Goal: Navigation & Orientation: Find specific page/section

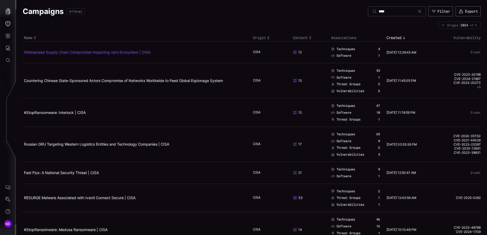
click at [56, 52] on link "Widespread Supply Chain Compromise Impacting npm Ecosystem | CISA" at bounding box center [87, 52] width 126 height 4
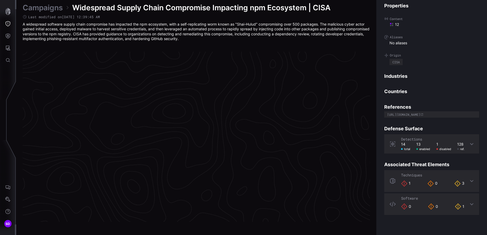
scroll to position [1104, 225]
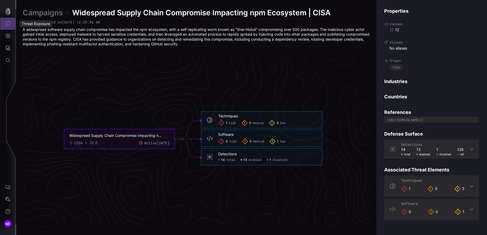
click at [8, 23] on icon "Threat Exposure" at bounding box center [7, 23] width 5 height 5
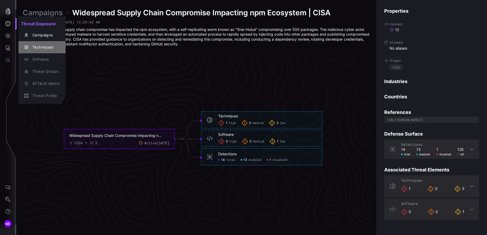
click at [51, 47] on div "Techniques" at bounding box center [45, 47] width 30 height 7
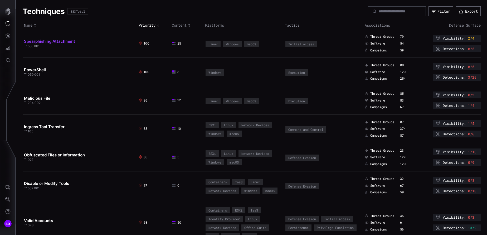
click at [66, 40] on link "Spearphishing Attachment" at bounding box center [49, 41] width 51 height 5
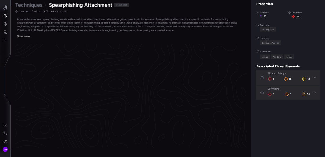
scroll to position [1111, 225]
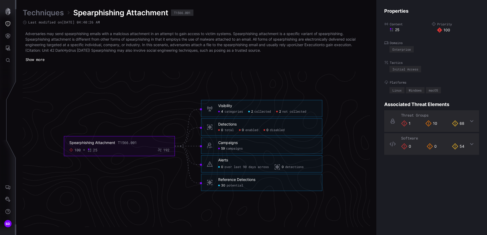
click at [50, 12] on link "Techniques" at bounding box center [43, 12] width 41 height 9
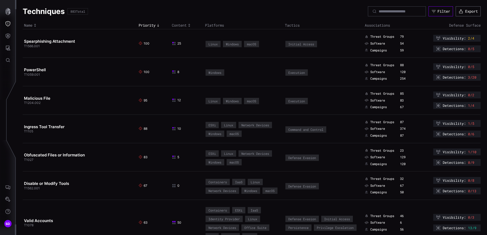
click at [437, 11] on div "Filter" at bounding box center [443, 11] width 13 height 5
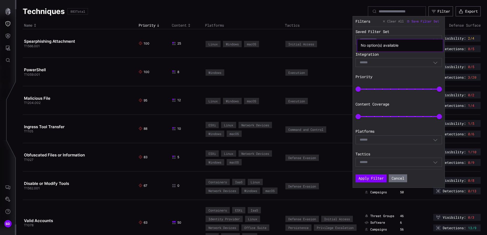
click at [387, 38] on input at bounding box center [373, 40] width 27 height 4
click at [382, 51] on div "No option(s) available" at bounding box center [400, 50] width 79 height 5
drag, startPoint x: 382, startPoint y: 51, endPoint x: 378, endPoint y: 61, distance: 11.4
click at [378, 61] on div "Select" at bounding box center [396, 62] width 73 height 5
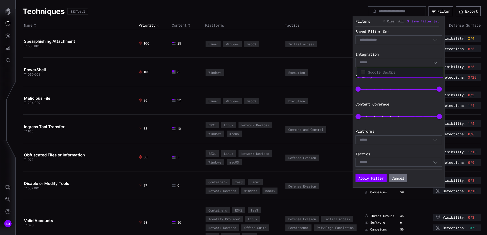
click at [376, 71] on span "Google SecOps" at bounding box center [403, 72] width 71 height 5
click at [376, 141] on div "Select" at bounding box center [396, 140] width 73 height 5
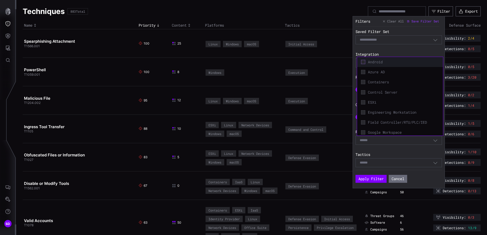
click at [364, 62] on icon at bounding box center [363, 62] width 4 height 4
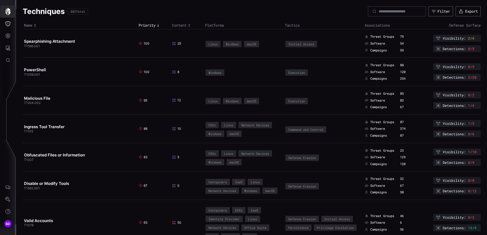
click at [10, 14] on icon "button" at bounding box center [7, 11] width 7 height 7
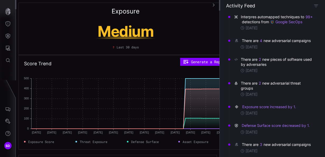
drag, startPoint x: 458, startPoint y: 1, endPoint x: 199, endPoint y: 14, distance: 259.9
click at [199, 14] on div "Exposure Medium Last 30 days" at bounding box center [125, 29] width 214 height 52
drag, startPoint x: 247, startPoint y: 41, endPoint x: 292, endPoint y: 46, distance: 45.1
click at [292, 43] on div "There are 4 new adversarial campaigns" at bounding box center [277, 40] width 70 height 5
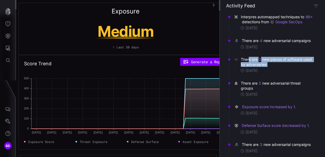
drag, startPoint x: 249, startPoint y: 63, endPoint x: 291, endPoint y: 68, distance: 42.2
click at [291, 67] on div "There are 2 new pieces of software used by adversaries" at bounding box center [277, 62] width 72 height 10
click at [7, 36] on icon "Defense Surface" at bounding box center [8, 35] width 4 height 5
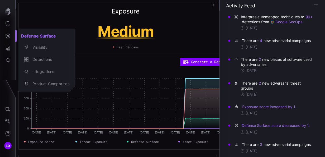
click at [8, 24] on div at bounding box center [162, 78] width 325 height 157
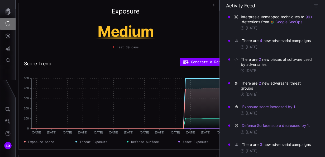
click at [8, 22] on icon "Threat Exposure" at bounding box center [7, 23] width 5 height 5
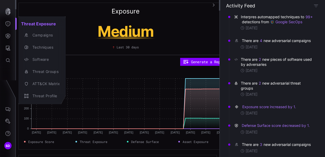
click at [9, 36] on div at bounding box center [162, 78] width 325 height 157
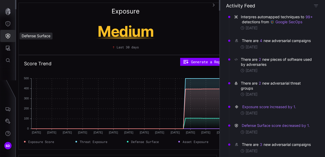
click at [9, 36] on icon "Defense Surface" at bounding box center [7, 35] width 5 height 5
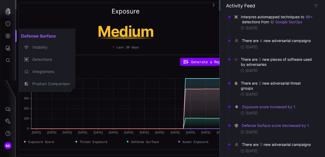
click at [8, 22] on div at bounding box center [162, 78] width 325 height 157
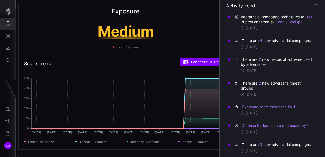
click at [8, 22] on icon "Threat Exposure" at bounding box center [7, 23] width 5 height 5
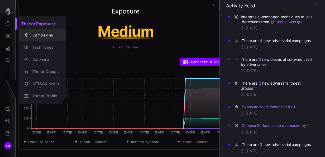
click at [47, 33] on div "Campaigns" at bounding box center [45, 35] width 30 height 7
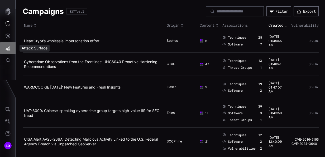
click at [7, 48] on icon "Attack Surface" at bounding box center [7, 47] width 5 height 5
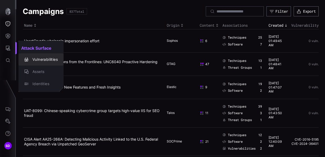
click at [46, 57] on div "Vulnerabilities" at bounding box center [44, 59] width 28 height 7
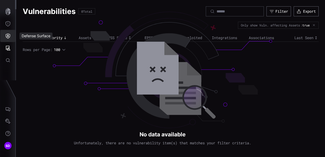
click at [8, 36] on icon "Defense Surface" at bounding box center [7, 35] width 5 height 5
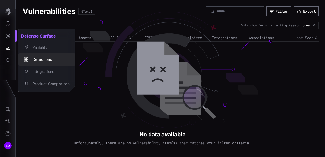
click at [41, 61] on div "Detections" at bounding box center [50, 59] width 40 height 7
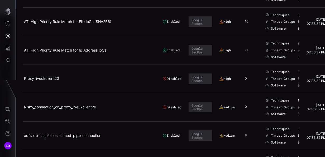
scroll to position [290, 0]
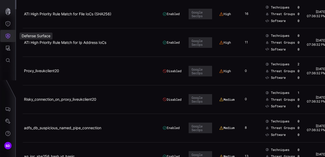
click at [9, 35] on icon "Defense Surface" at bounding box center [7, 35] width 5 height 5
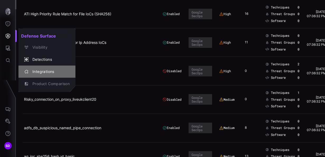
click at [38, 67] on button "Integrations" at bounding box center [46, 71] width 57 height 12
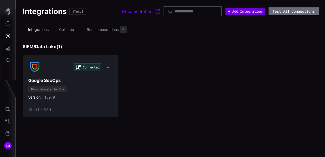
click at [245, 12] on button "+ Add Integration" at bounding box center [244, 11] width 39 height 7
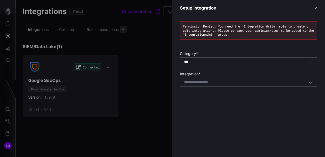
click at [213, 62] on div "*** All" at bounding box center [246, 61] width 124 height 5
click at [164, 81] on div at bounding box center [162, 78] width 325 height 157
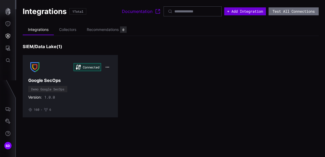
click at [236, 10] on button "+ Add Integration" at bounding box center [245, 11] width 42 height 8
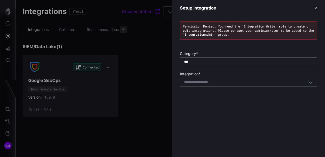
click at [217, 61] on div "*** All" at bounding box center [246, 61] width 124 height 5
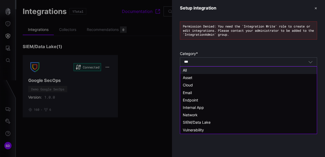
click at [212, 60] on div "*** All" at bounding box center [246, 61] width 124 height 5
click at [221, 60] on div "*** All" at bounding box center [246, 61] width 124 height 5
click at [188, 70] on div "All" at bounding box center [248, 70] width 131 height 5
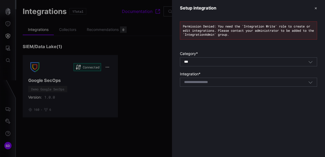
click at [206, 82] on input at bounding box center [202, 82] width 37 height 4
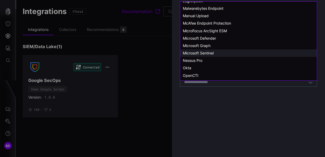
scroll to position [263, 0]
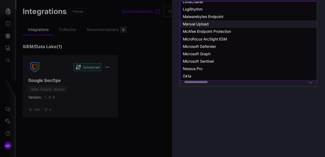
click at [195, 23] on span "Manual Upload" at bounding box center [196, 24] width 26 height 4
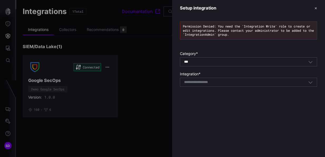
type input "**********"
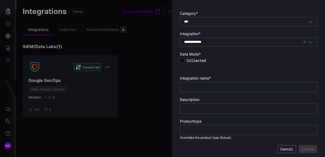
scroll to position [41, 0]
click at [120, 124] on div at bounding box center [162, 78] width 325 height 157
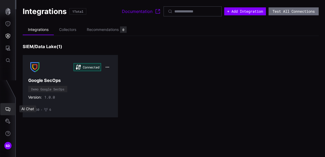
click at [9, 108] on icon "AI Chat" at bounding box center [7, 108] width 5 height 5
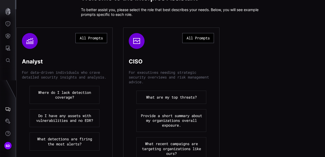
scroll to position [79, 0]
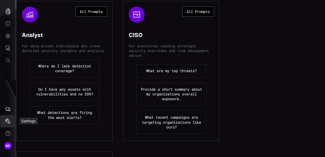
click at [12, 121] on button "Settings" at bounding box center [7, 121] width 15 height 12
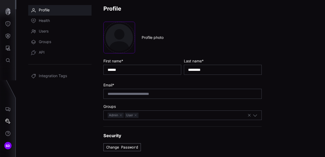
scroll to position [49, 0]
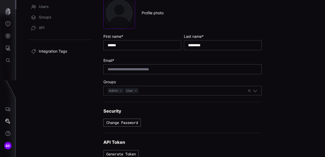
click at [49, 51] on span "Integration Tags" at bounding box center [53, 51] width 28 height 5
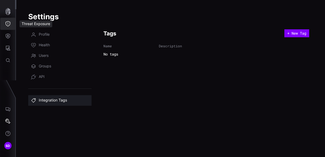
click at [7, 25] on icon "Threat Exposure" at bounding box center [7, 23] width 5 height 5
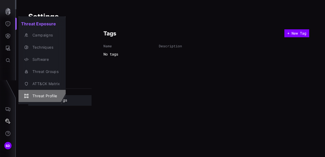
click at [41, 95] on div "Threat Profile" at bounding box center [45, 95] width 30 height 7
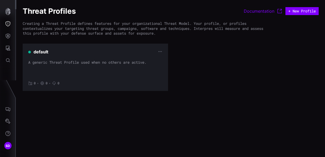
click at [104, 62] on div "A generic Threat Profile used when no others are active." at bounding box center [95, 68] width 134 height 16
click at [7, 36] on icon "Defense Surface" at bounding box center [8, 35] width 4 height 5
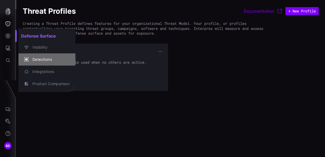
click at [40, 57] on div "Detections" at bounding box center [50, 59] width 40 height 7
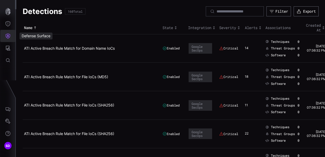
click at [7, 35] on icon "Defense Surface" at bounding box center [8, 35] width 4 height 5
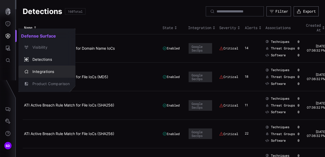
click at [47, 72] on div "Integrations" at bounding box center [50, 71] width 40 height 7
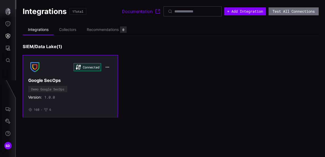
click at [69, 89] on div "Connected Google SecOps Demo Google SecOps Version: 1.0.0 • 160 • 6" at bounding box center [70, 85] width 84 height 51
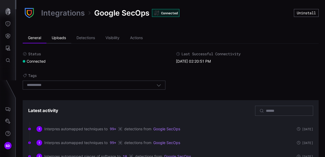
click at [59, 37] on li "Uploads" at bounding box center [58, 38] width 25 height 11
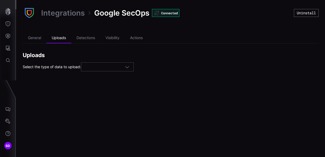
click at [118, 66] on div at bounding box center [105, 67] width 40 height 5
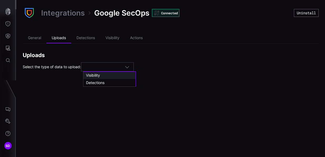
click at [94, 74] on span "Visibility" at bounding box center [93, 75] width 14 height 4
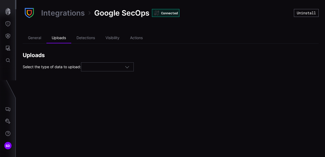
type input "**********"
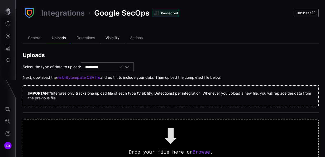
click at [113, 39] on li "Visibility" at bounding box center [112, 38] width 25 height 11
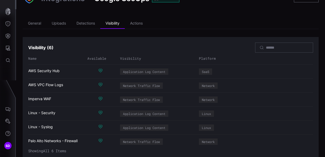
scroll to position [21, 0]
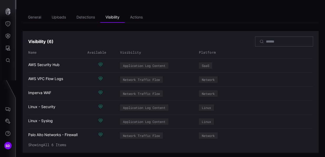
click at [38, 92] on div "Imperva WAF" at bounding box center [54, 92] width 53 height 5
click at [91, 18] on li "Detections" at bounding box center [85, 17] width 29 height 11
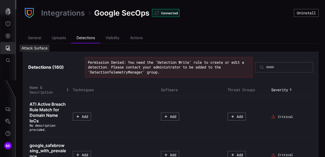
click at [7, 48] on icon "Attack Surface" at bounding box center [7, 47] width 5 height 5
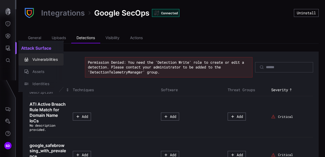
click at [34, 57] on div "Vulnerabilities" at bounding box center [44, 59] width 28 height 7
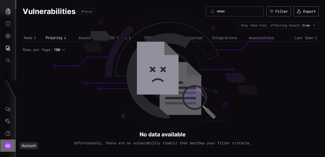
click at [7, 144] on span "SD" at bounding box center [8, 146] width 5 height 6
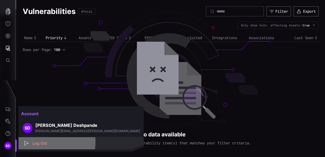
click at [36, 141] on div "Log Out" at bounding box center [84, 143] width 108 height 7
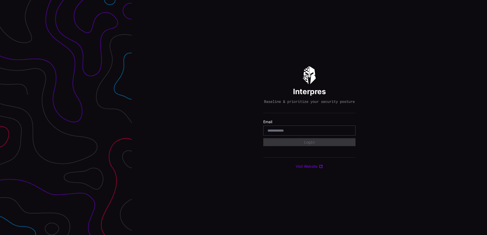
click at [487, 132] on com-1password-button at bounding box center [487, 117] width 0 height 235
click at [310, 132] on input "email" at bounding box center [309, 130] width 84 height 5
click at [307, 131] on input "email" at bounding box center [309, 130] width 84 height 5
click at [448, 51] on div "Interpres Baseline & prioritize your security posture Email Login Visit Website" at bounding box center [309, 117] width 355 height 235
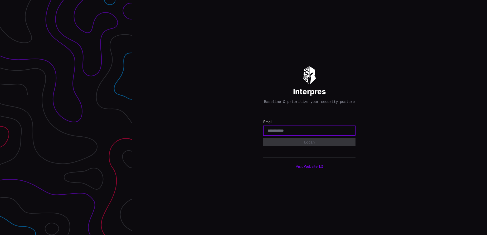
click at [297, 133] on input "email" at bounding box center [309, 130] width 84 height 5
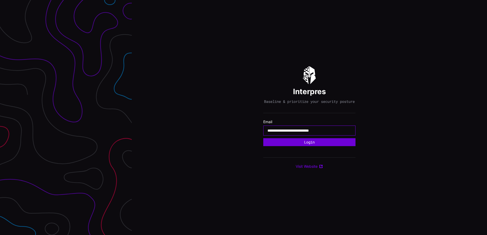
type input "**********"
click at [304, 145] on button "Login" at bounding box center [309, 142] width 84 height 7
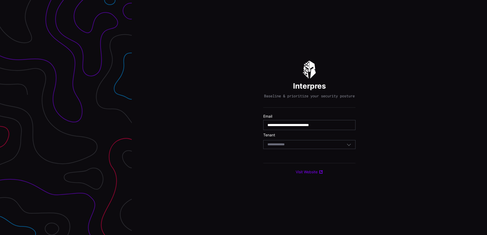
click at [303, 147] on div "Select Tenant" at bounding box center [306, 144] width 79 height 5
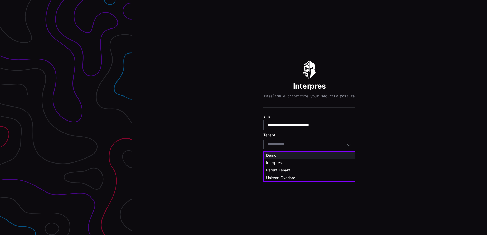
click at [273, 155] on span "Demo" at bounding box center [271, 155] width 10 height 4
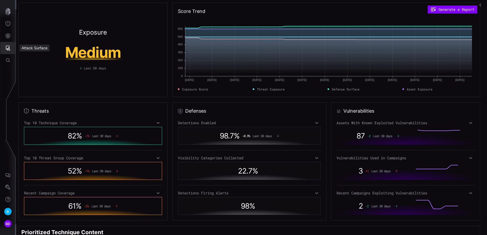
click at [8, 46] on icon "Attack Surface" at bounding box center [8, 48] width 5 height 5
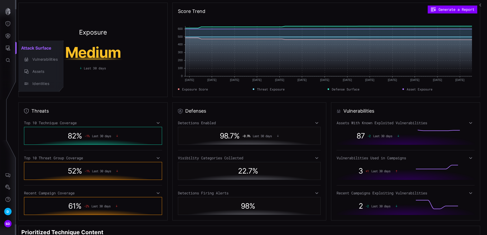
click at [8, 37] on div at bounding box center [243, 117] width 487 height 235
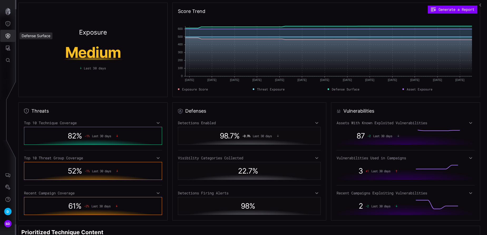
click at [8, 37] on icon "Defense Surface" at bounding box center [7, 35] width 5 height 5
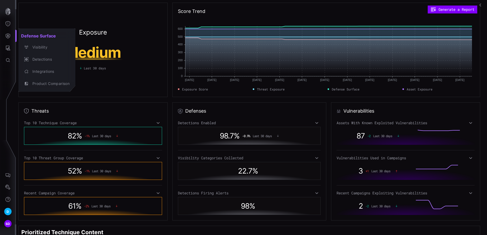
click at [58, 12] on div at bounding box center [243, 117] width 487 height 235
